Goal: Information Seeking & Learning: Check status

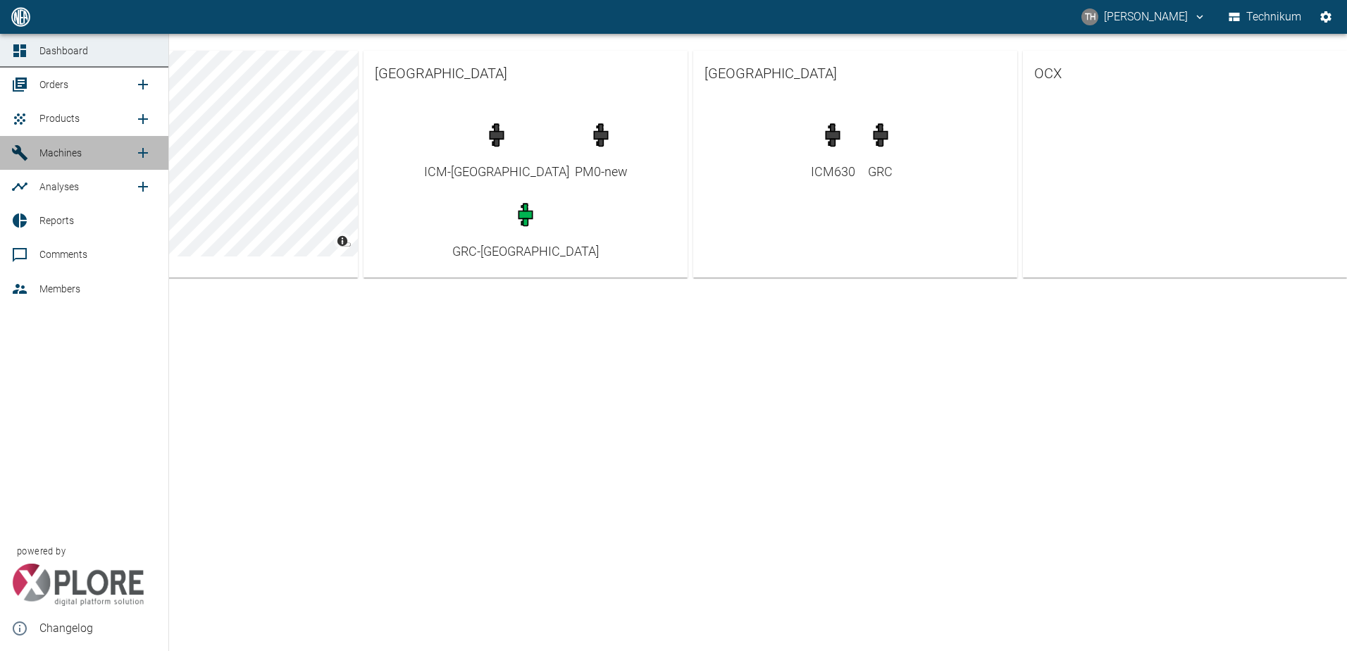
click at [55, 158] on span "Machines" at bounding box center [60, 152] width 42 height 11
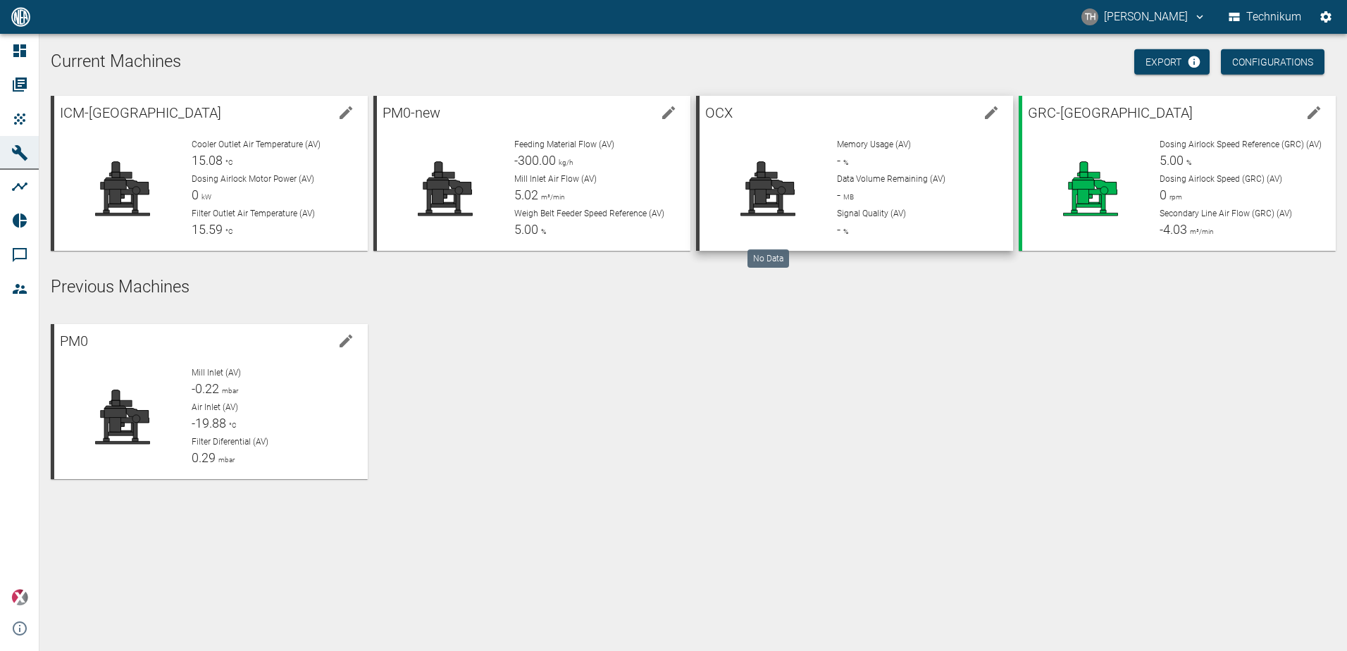
click at [809, 189] on icon at bounding box center [768, 189] width 92 height 56
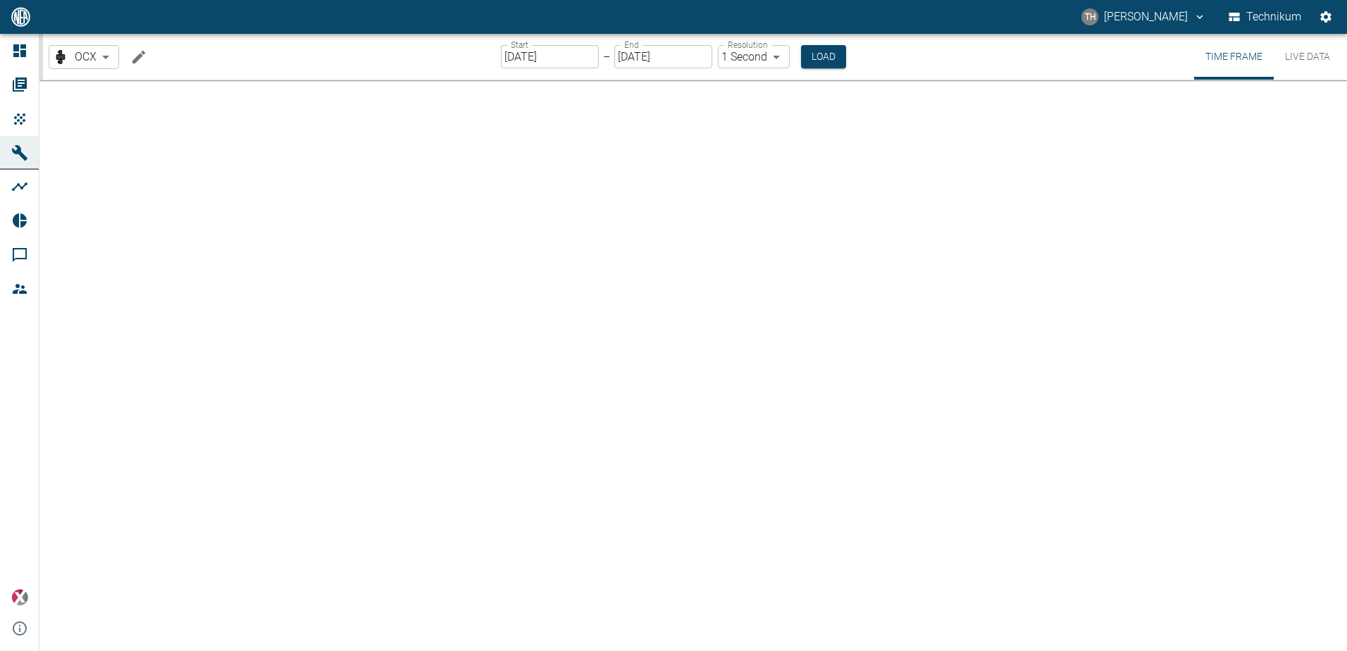
type input "2min"
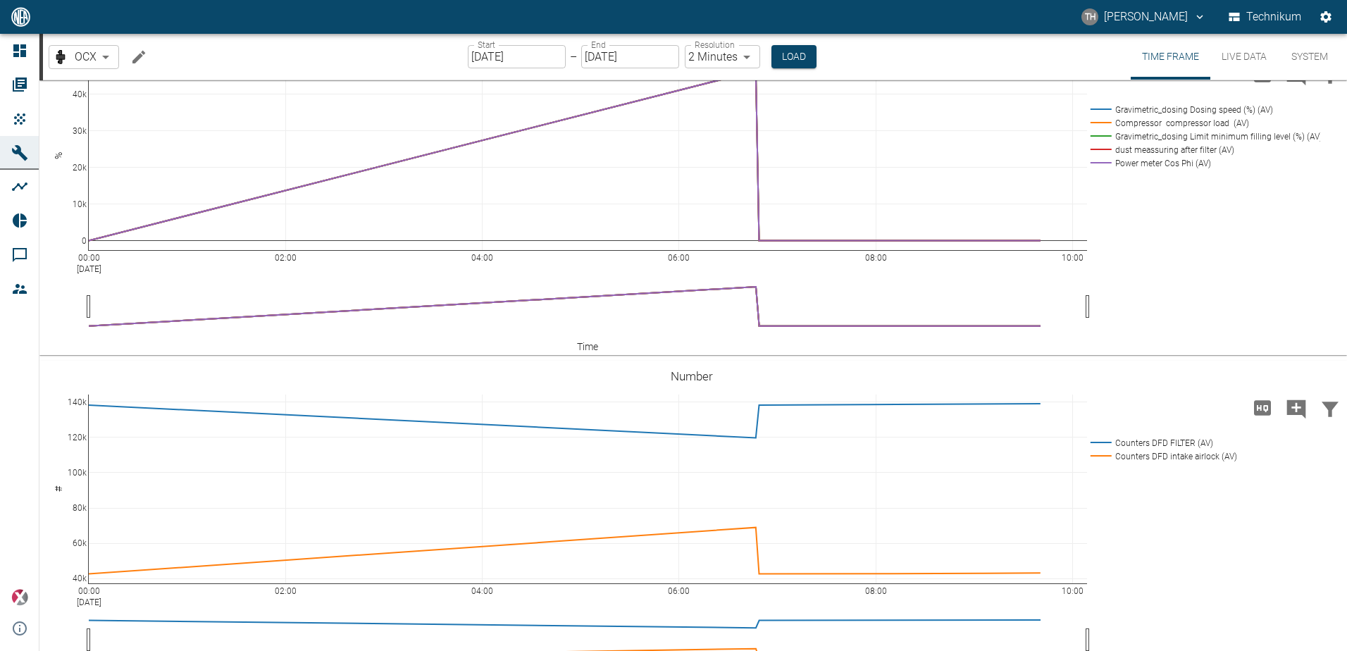
scroll to position [3171, 0]
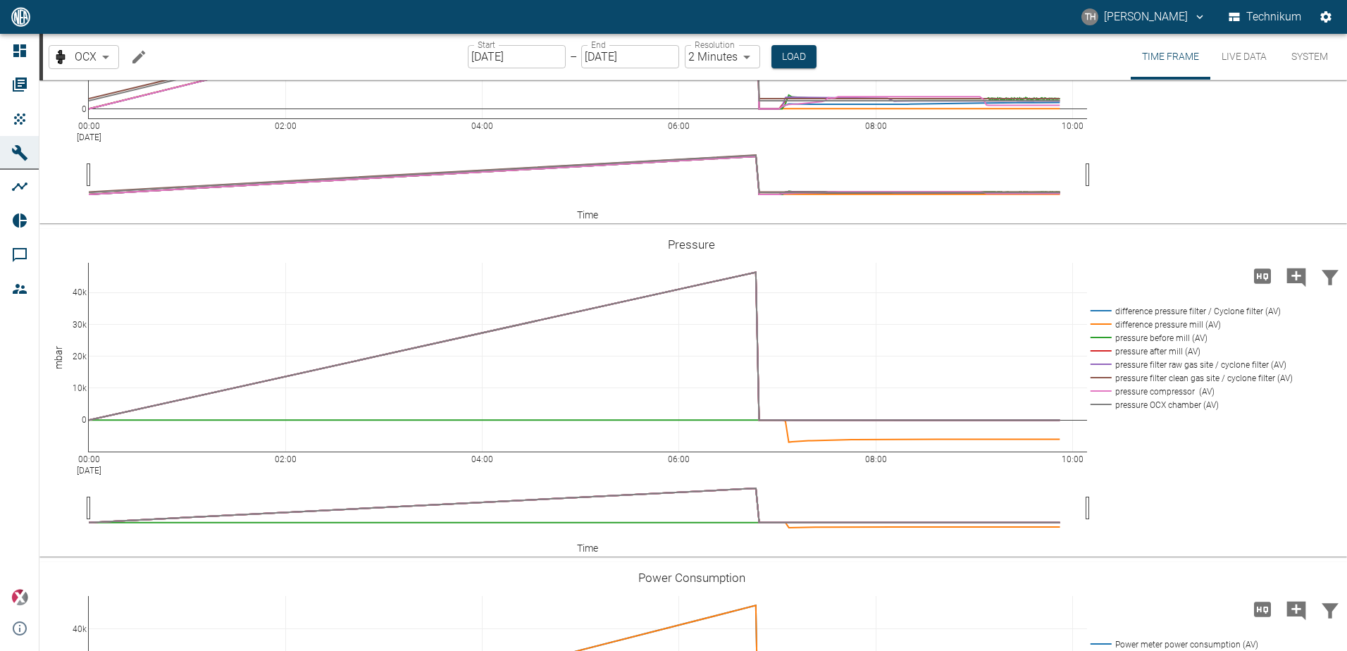
scroll to position [2466, 0]
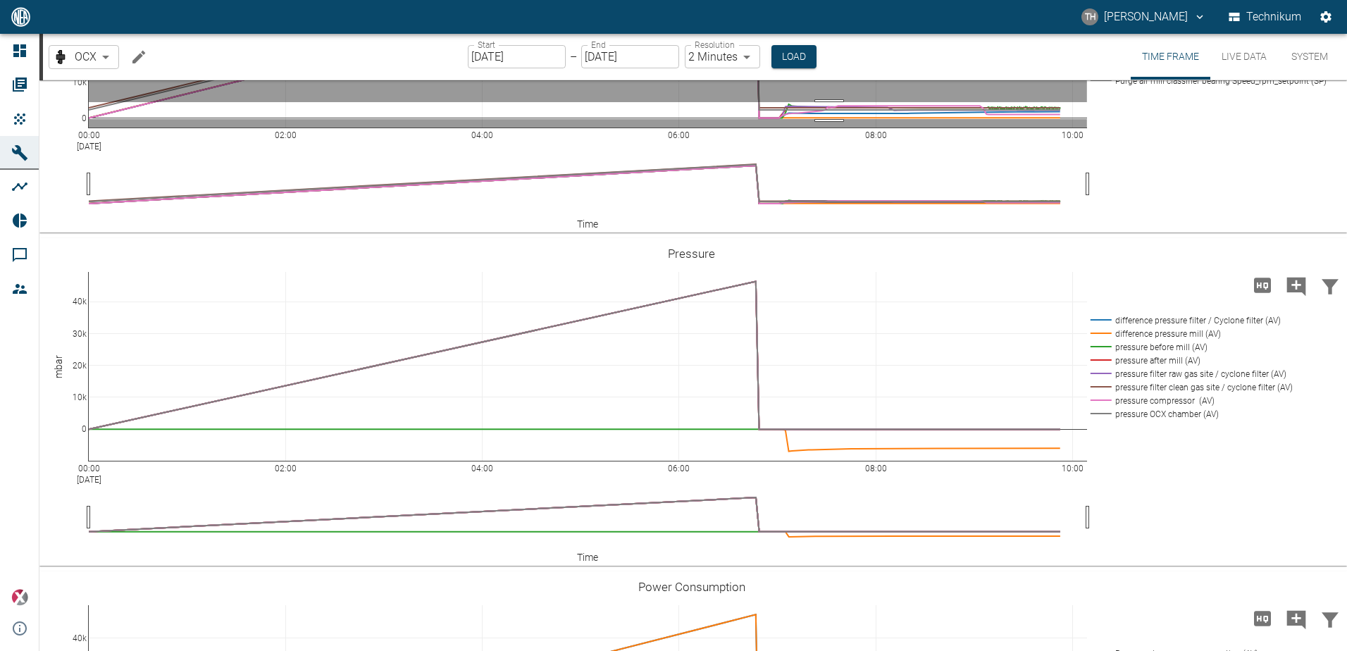
drag, startPoint x: 829, startPoint y: 479, endPoint x: 832, endPoint y: 496, distance: 17.0
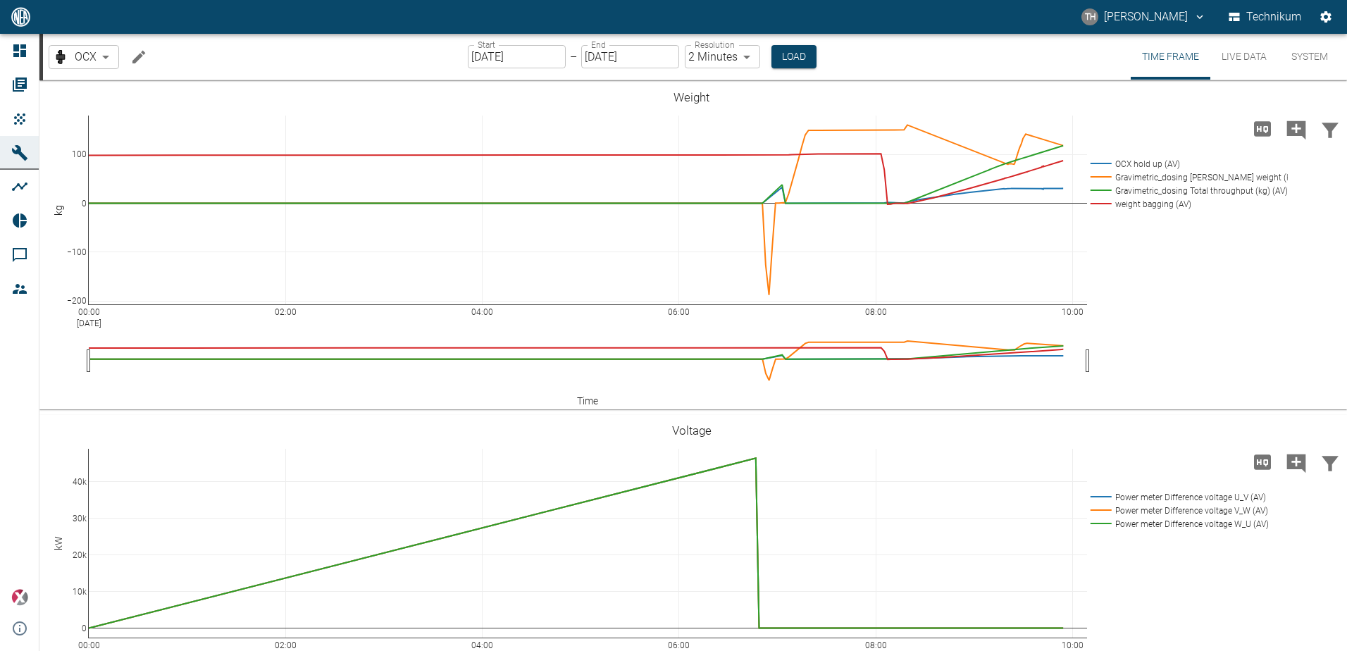
scroll to position [2466, 0]
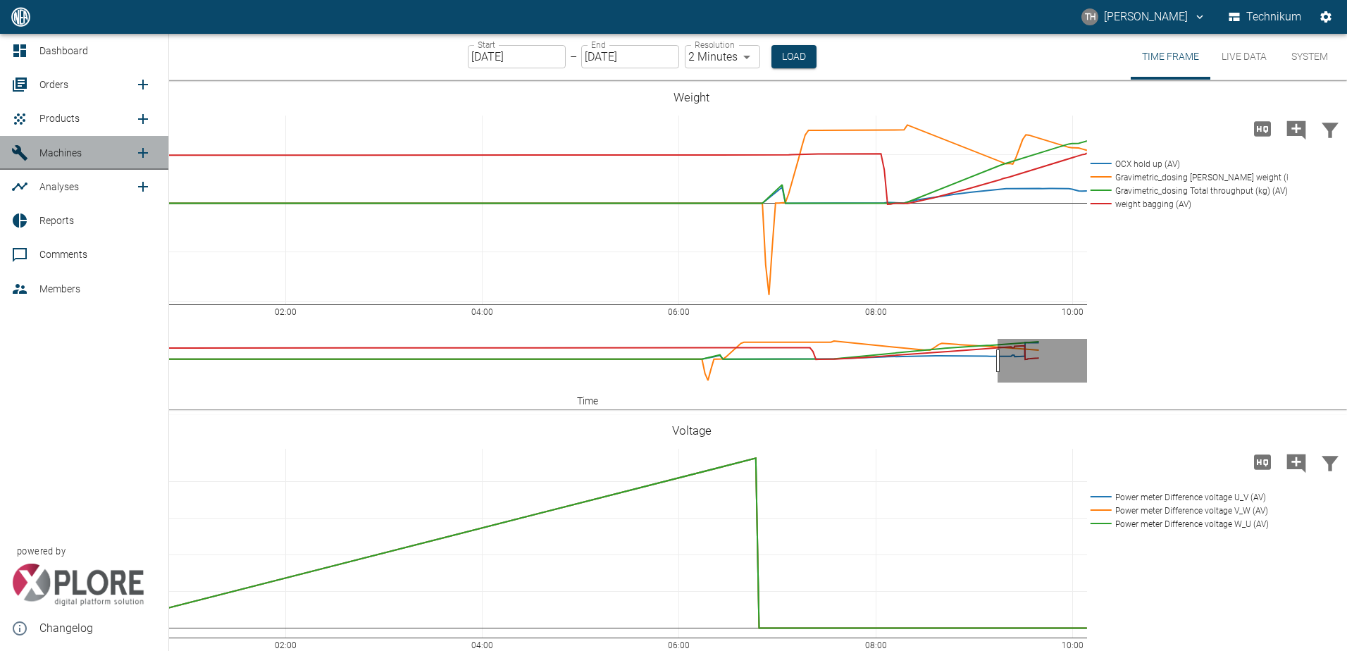
click at [34, 154] on link "Machines" at bounding box center [84, 153] width 168 height 34
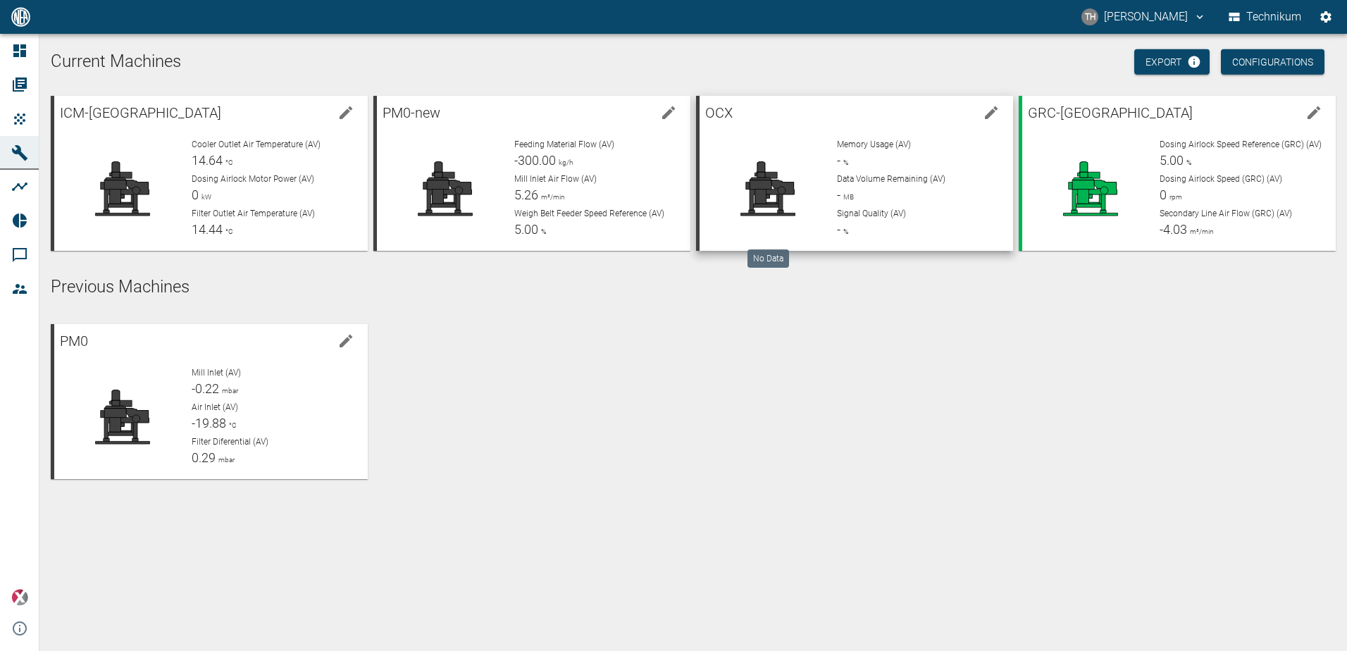
click at [817, 159] on div at bounding box center [768, 188] width 115 height 101
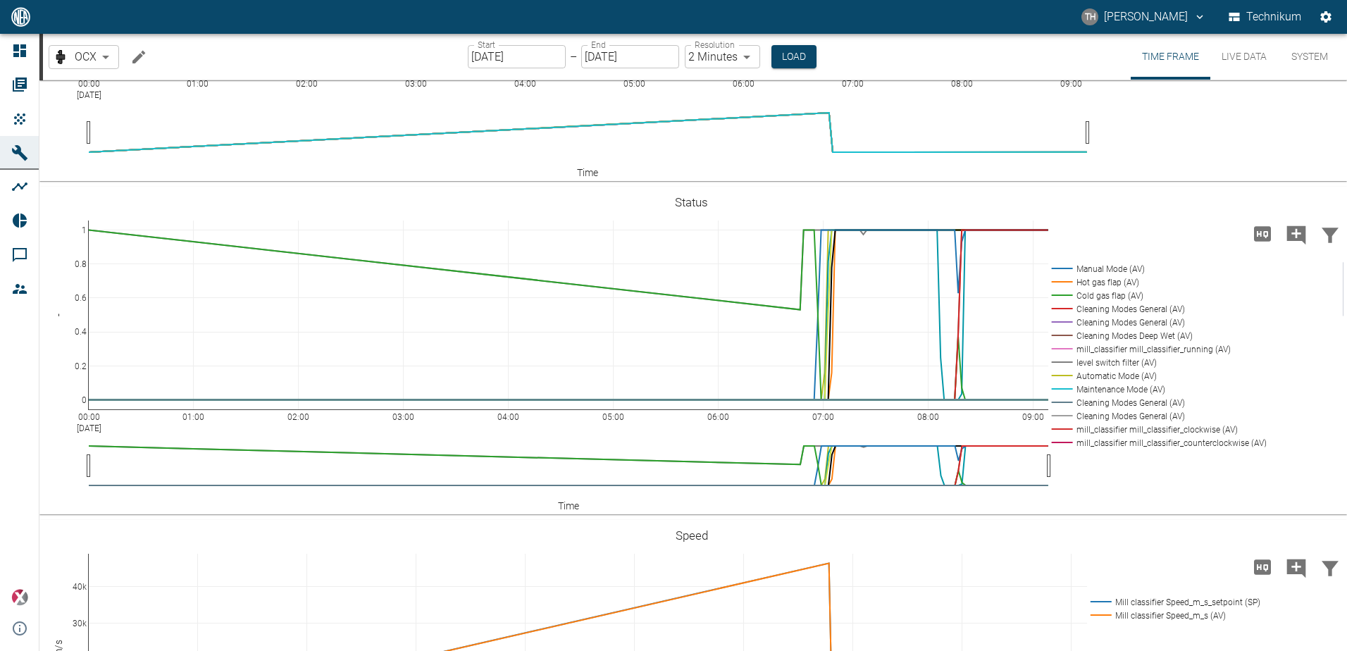
scroll to position [1480, 0]
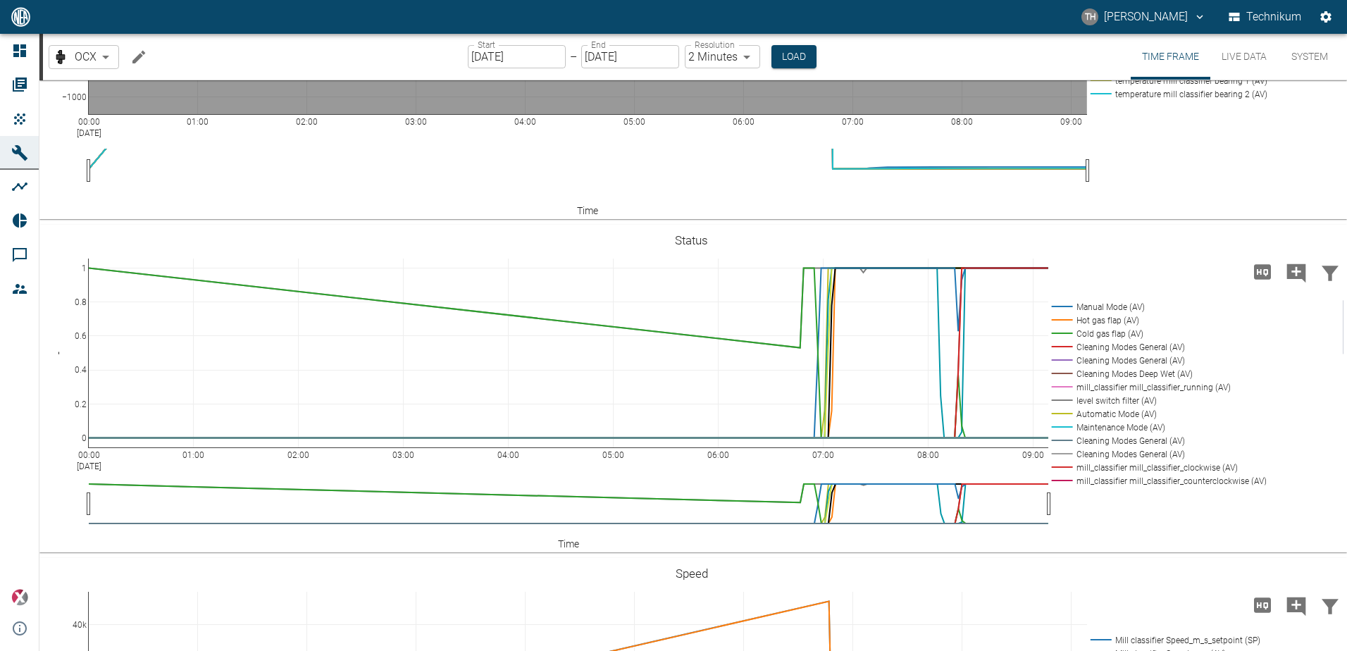
drag, startPoint x: 879, startPoint y: 378, endPoint x: 888, endPoint y: 398, distance: 22.4
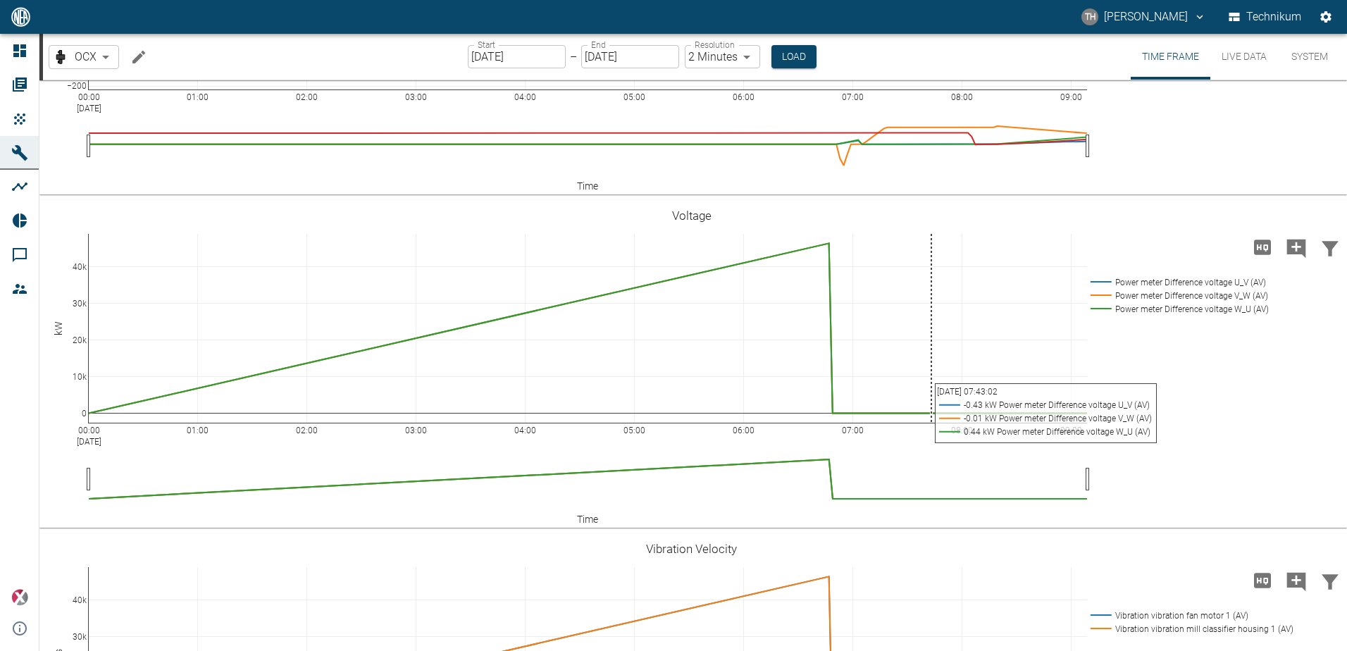
scroll to position [211, 0]
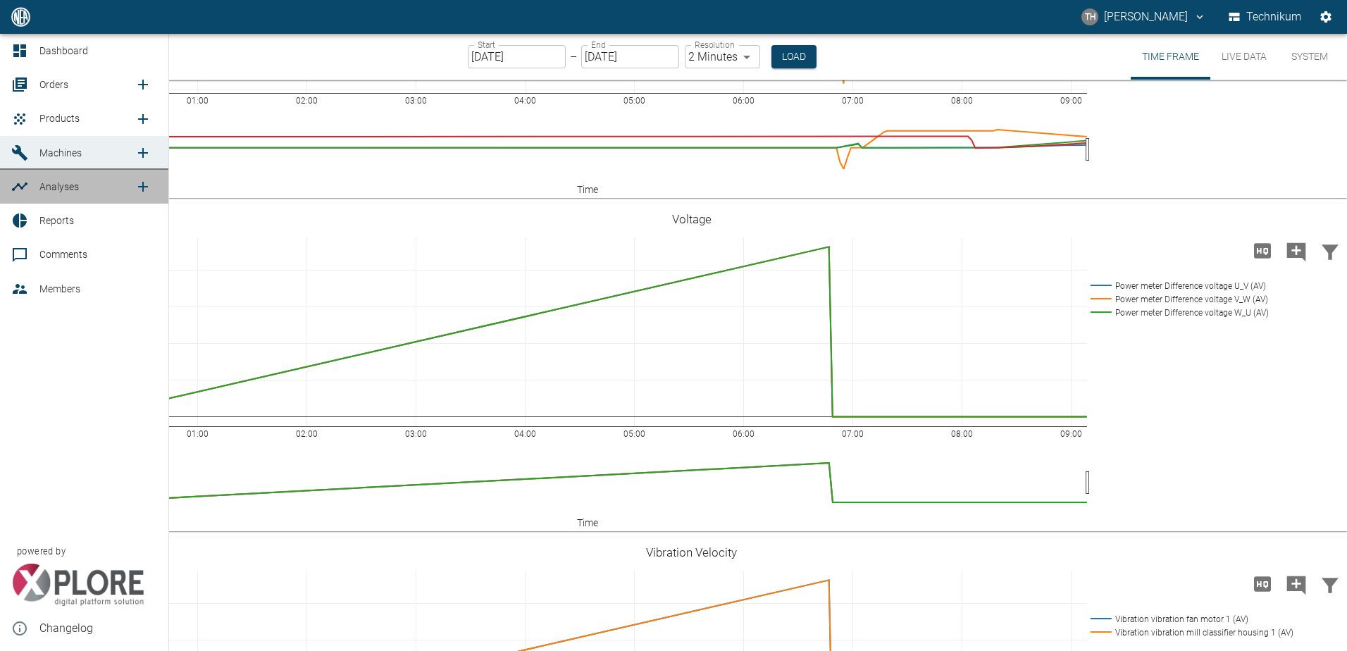
click at [47, 188] on span "Analyses" at bounding box center [58, 186] width 39 height 11
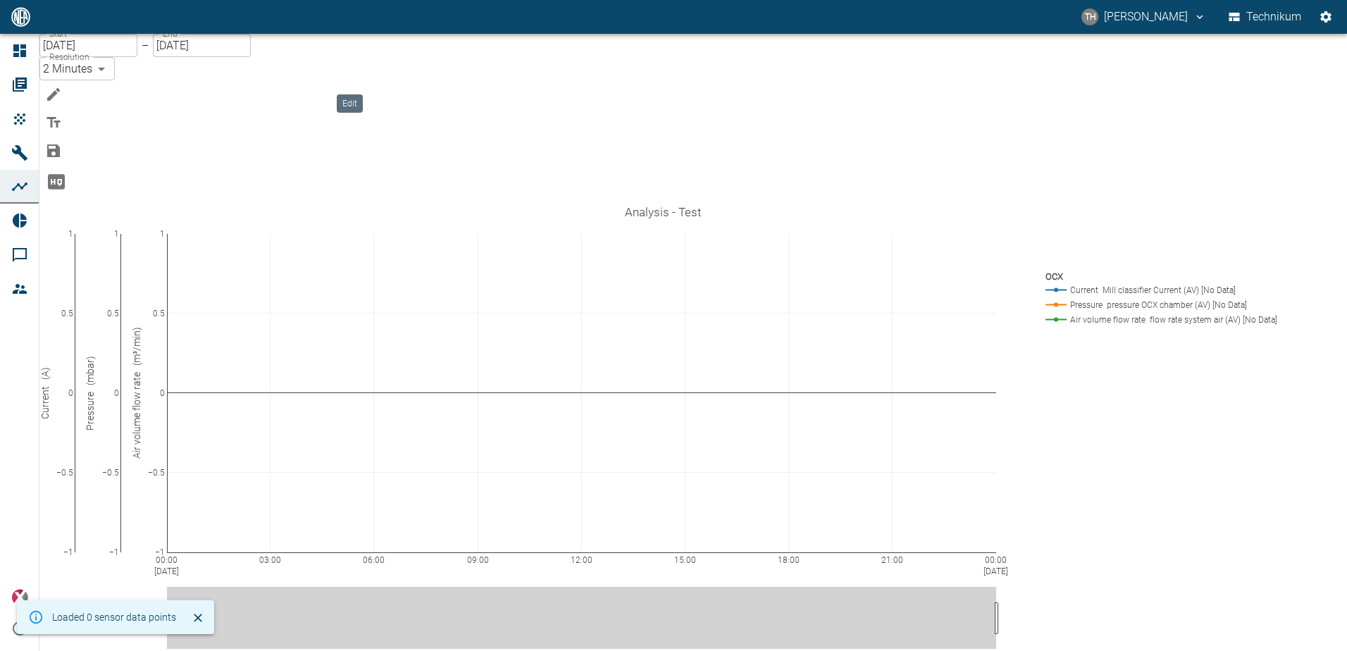
click at [60, 88] on icon "Edit" at bounding box center [53, 94] width 13 height 13
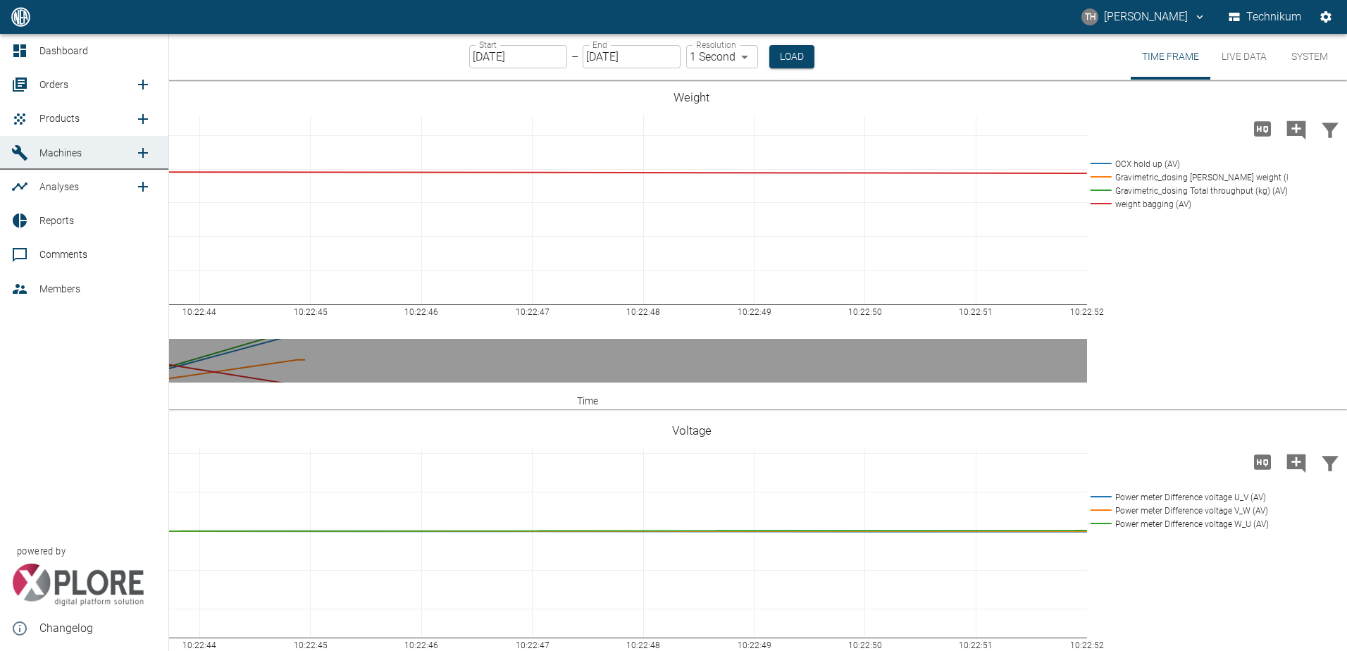
click at [51, 83] on span "Orders" at bounding box center [53, 84] width 29 height 11
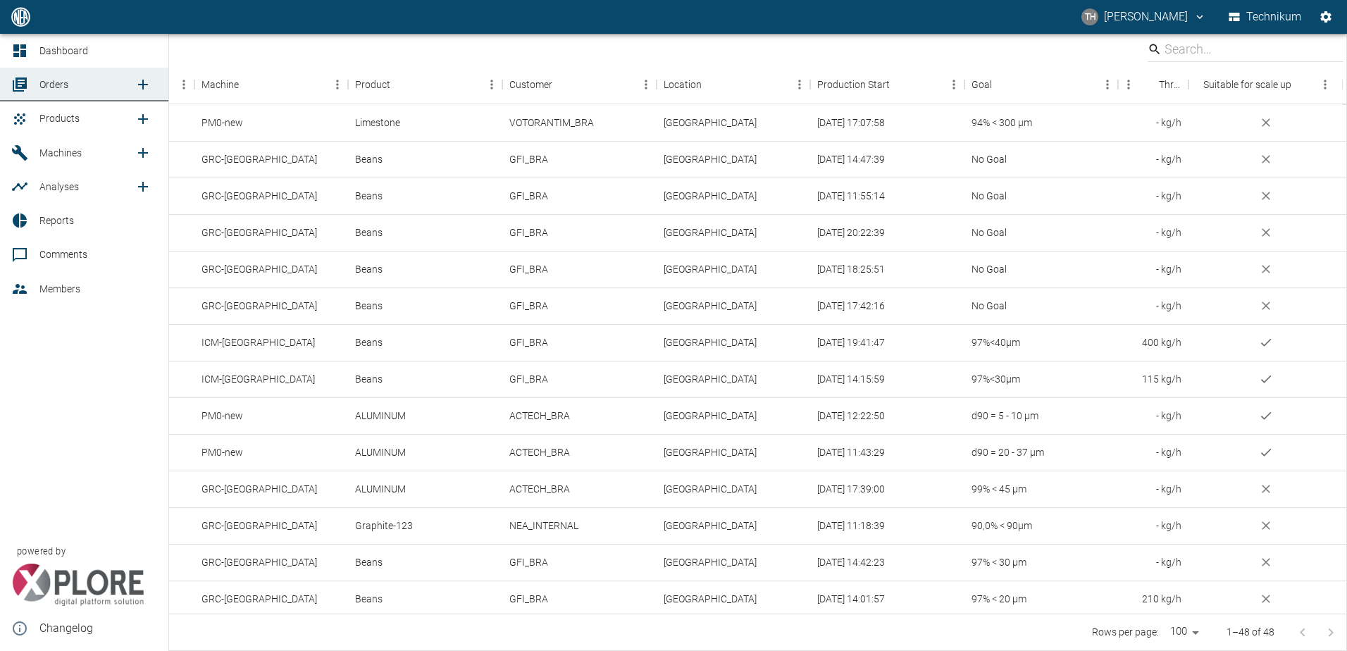
click at [47, 153] on span "Machines" at bounding box center [60, 152] width 42 height 11
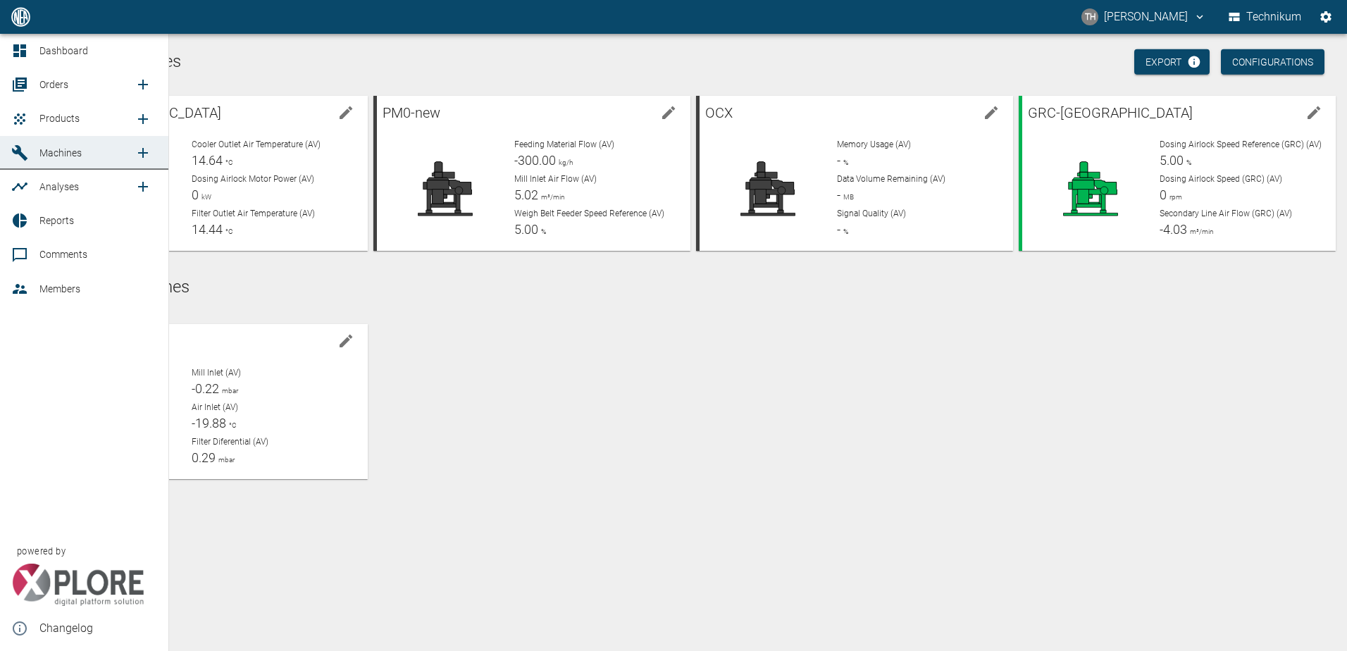
click at [51, 191] on span "Analyses" at bounding box center [58, 186] width 39 height 11
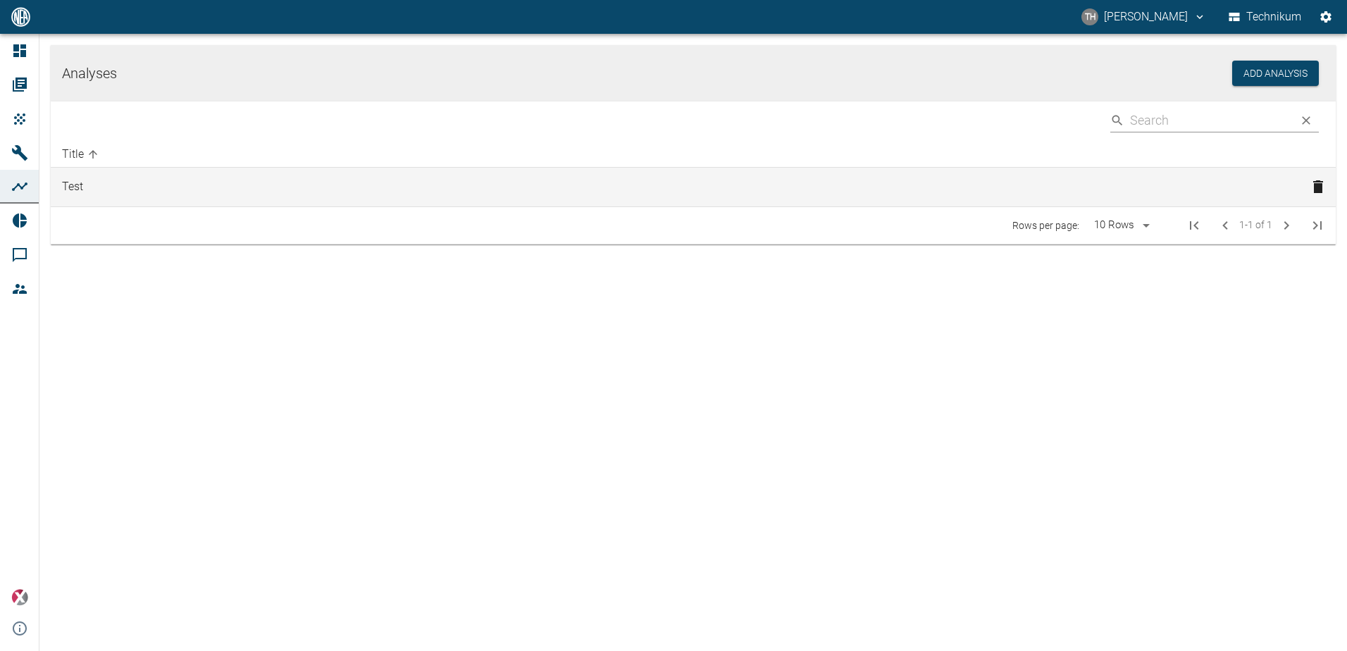
click at [82, 188] on td "Test" at bounding box center [676, 187] width 1250 height 39
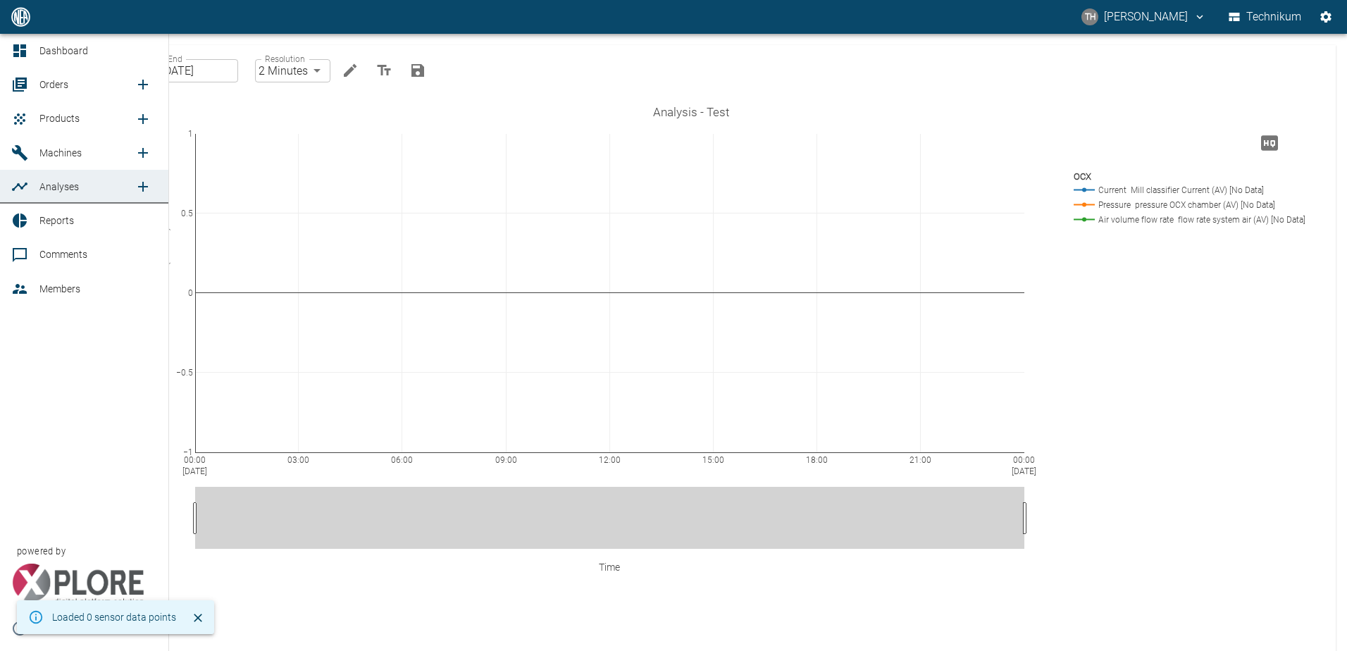
click at [42, 151] on span "Machines" at bounding box center [60, 152] width 42 height 11
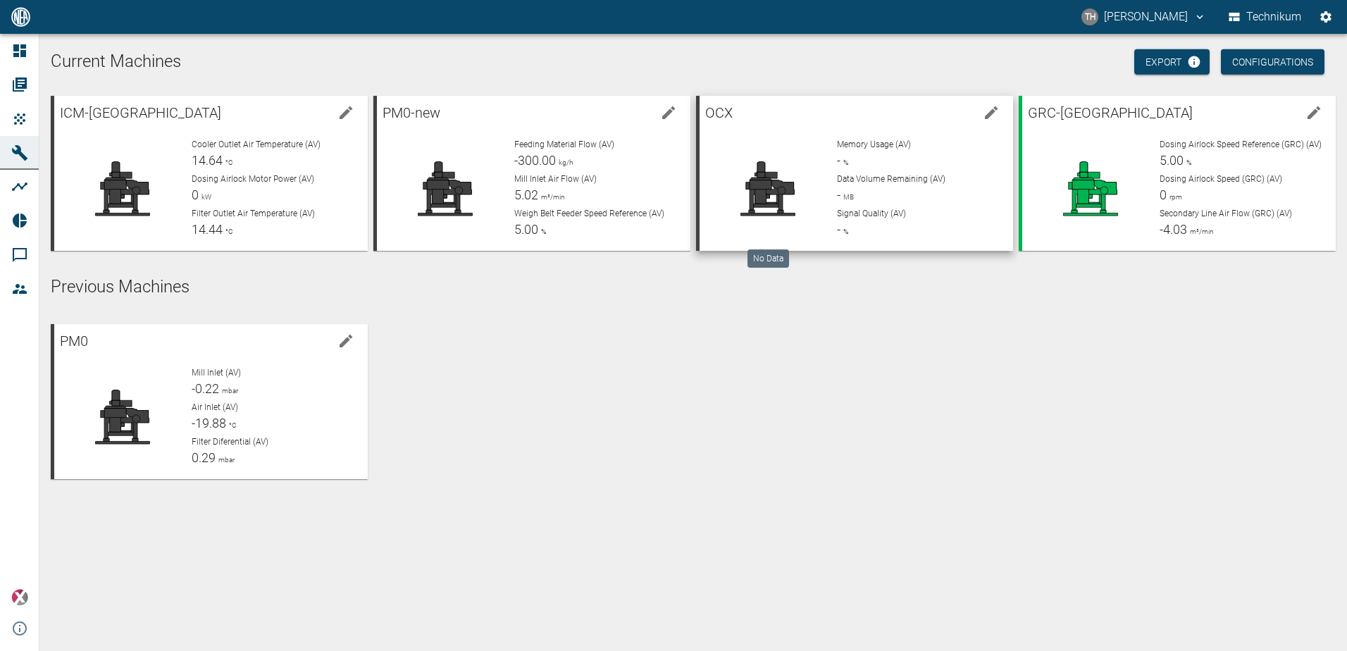
click at [780, 152] on div at bounding box center [768, 188] width 115 height 101
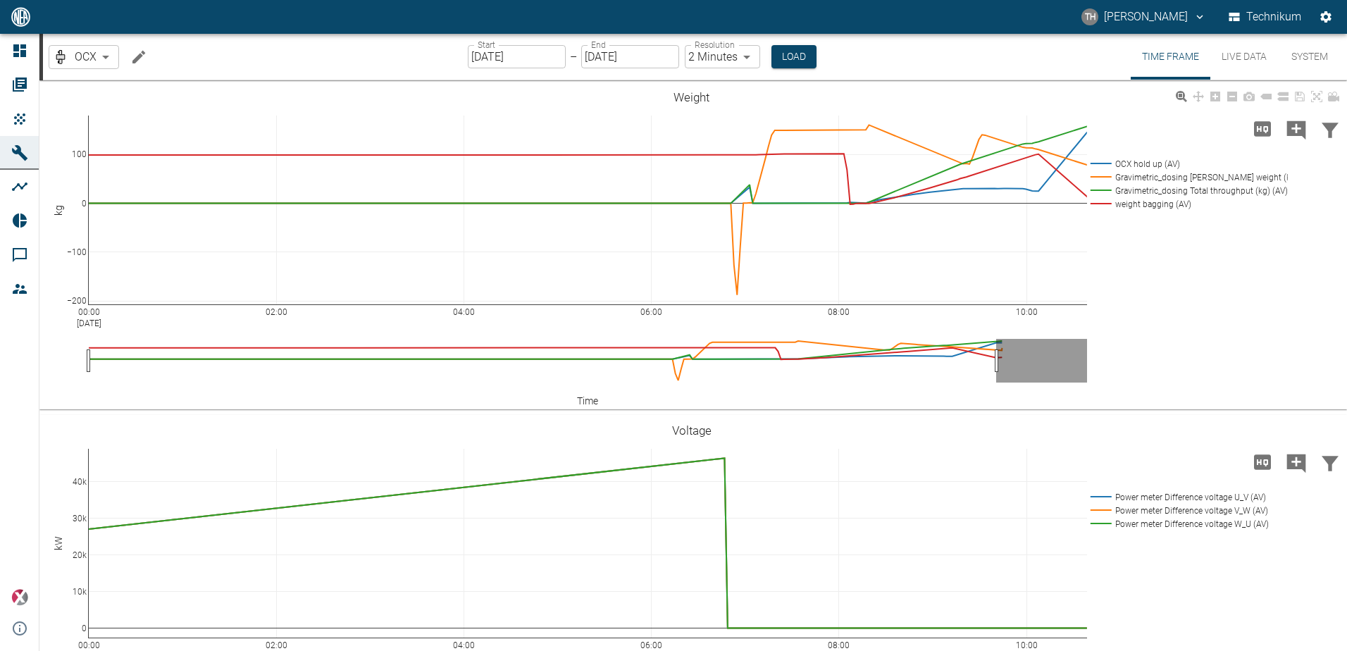
click at [1101, 305] on div "00:00 [DATE] 02:00 04:00 06:00 08:00 10:00 −200 −100 0 100 OCX hold up (AV) Gra…" at bounding box center [691, 245] width 1304 height 317
click at [1111, 297] on div "00:00 [DATE] 02:00 04:00 06:00 08:00 10:00 −200 −100 0 100 OCX hold up (AV) Gra…" at bounding box center [691, 245] width 1304 height 317
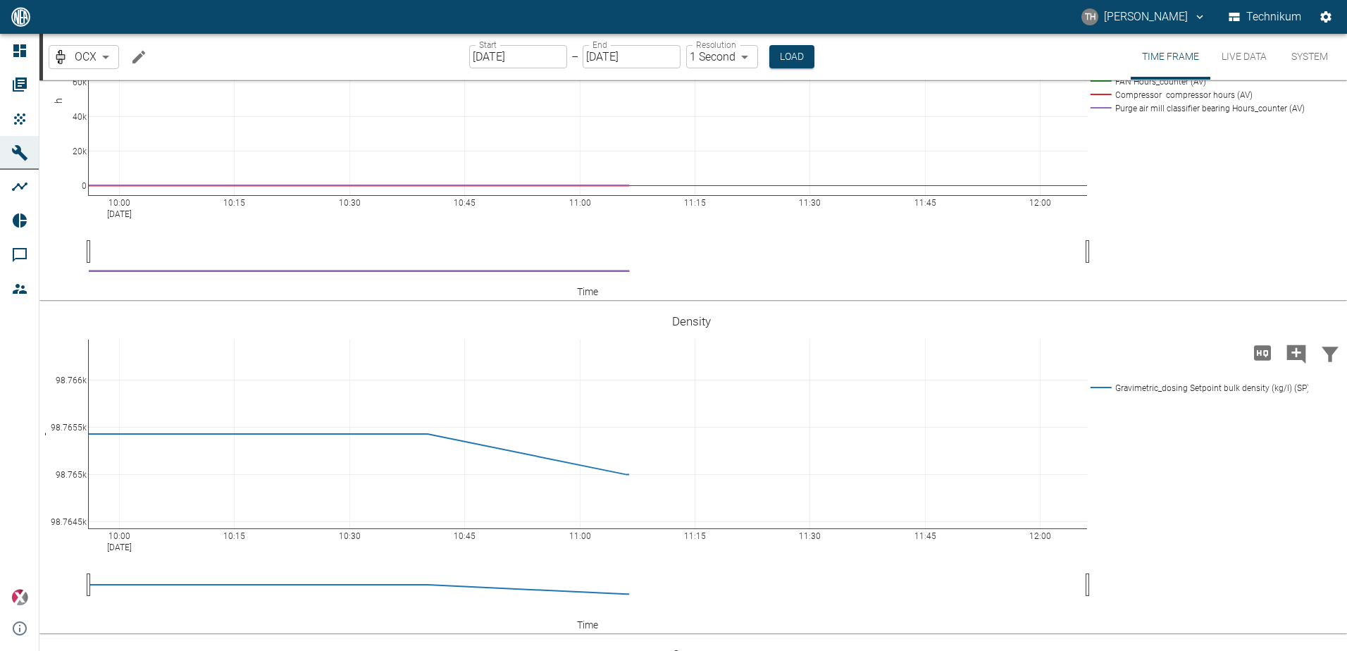
scroll to position [3860, 0]
